Goal: Task Accomplishment & Management: Use online tool/utility

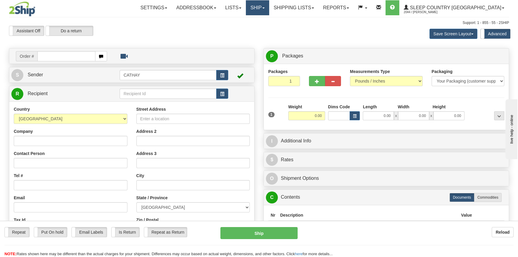
click at [269, 6] on link "Ship" at bounding box center [257, 7] width 23 height 15
click at [263, 26] on span "OnHold / Order Queue" at bounding box center [242, 28] width 42 height 5
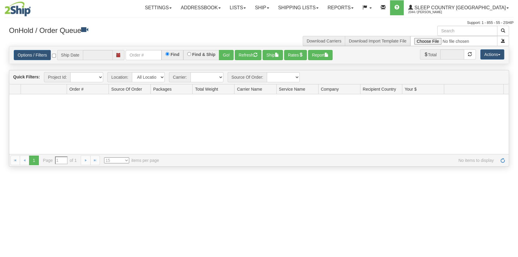
type input "[DATE]"
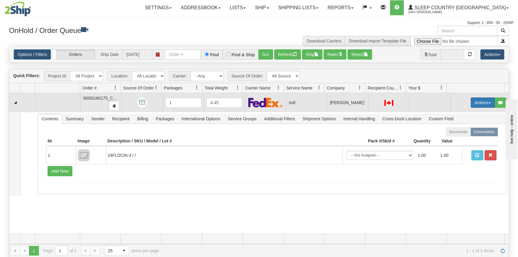
click at [475, 102] on button "Actions" at bounding box center [482, 102] width 24 height 10
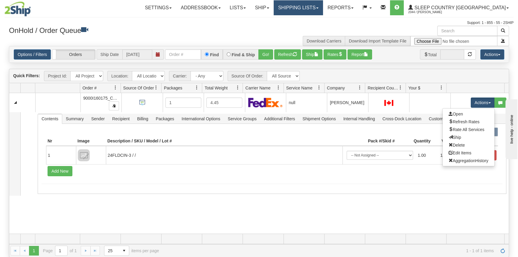
click at [314, 7] on link "Shipping lists" at bounding box center [297, 7] width 49 height 15
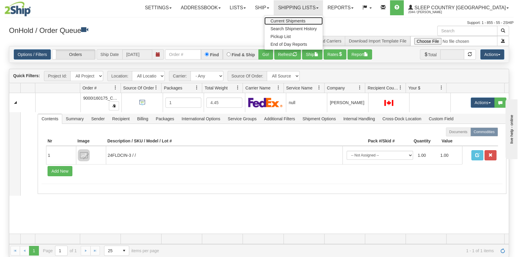
click at [305, 19] on span "Current Shipments" at bounding box center [287, 21] width 35 height 5
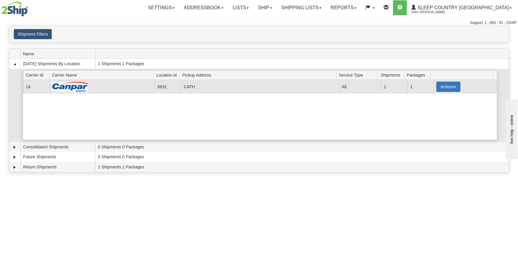
click at [436, 83] on button "Actions" at bounding box center [448, 87] width 24 height 10
click at [432, 106] on span "Close" at bounding box center [425, 105] width 14 height 4
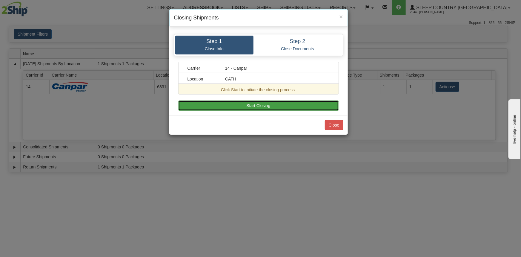
click at [307, 105] on button "Start Closing" at bounding box center [258, 105] width 161 height 10
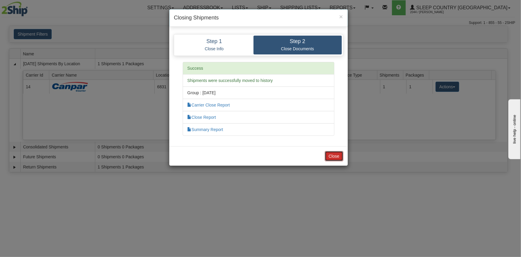
click at [331, 157] on button "Close" at bounding box center [334, 156] width 19 height 10
